Goal: Book appointment/travel/reservation

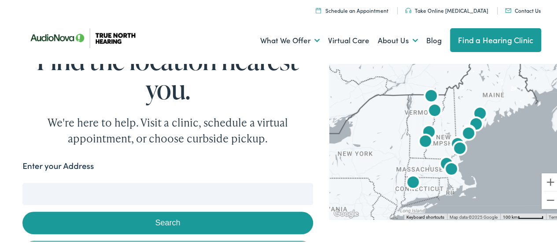
click at [256, 111] on div "Find the location nearest you. We're here to help. Visit a clinic, schedule a v…" at bounding box center [167, 94] width 290 height 101
click at [279, 166] on div "Enter your Address" at bounding box center [167, 166] width 290 height 17
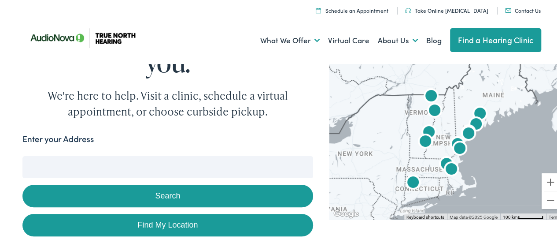
scroll to position [81, 0]
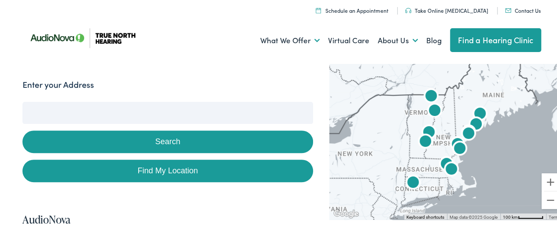
click at [248, 62] on div "What We Offer Comprehensive & Holistic Care Hearing Testing & Evaluation Hearin…" at bounding box center [281, 39] width 519 height 46
click at [173, 42] on ul "What We Offer Comprehensive & Holistic Care Hearing Testing & Evaluation Hearin…" at bounding box center [281, 39] width 519 height 33
click at [170, 166] on link "Find My Location" at bounding box center [167, 169] width 290 height 22
type input "[PERSON_NAME][GEOGRAPHIC_DATA], [US_STATE]"
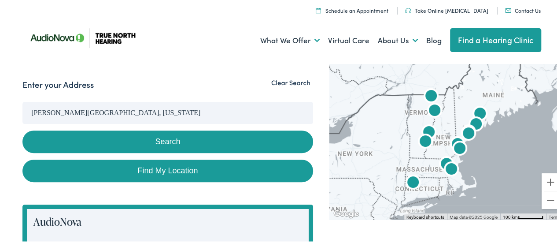
click at [284, 115] on input "[PERSON_NAME][GEOGRAPHIC_DATA], [US_STATE]" at bounding box center [167, 111] width 290 height 22
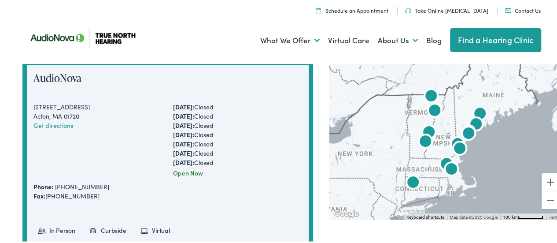
scroll to position [225, 0]
click at [309, 148] on div "AudioNova [STREET_ADDRESS] Get directions [DATE]: Closed [DATE]: Closed [DATE]:…" at bounding box center [167, 172] width 290 height 226
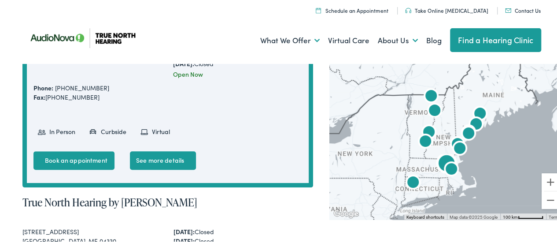
scroll to position [325, 0]
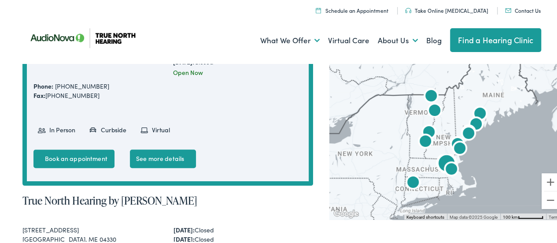
click at [290, 160] on ul "Book an appointment See more details" at bounding box center [167, 160] width 268 height 25
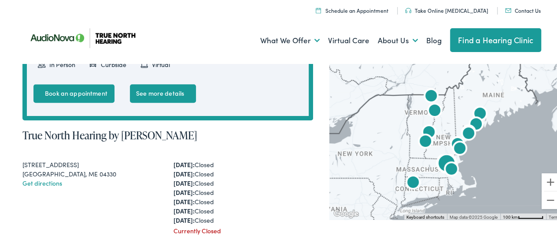
scroll to position [390, 0]
